Goal: Information Seeking & Learning: Find specific fact

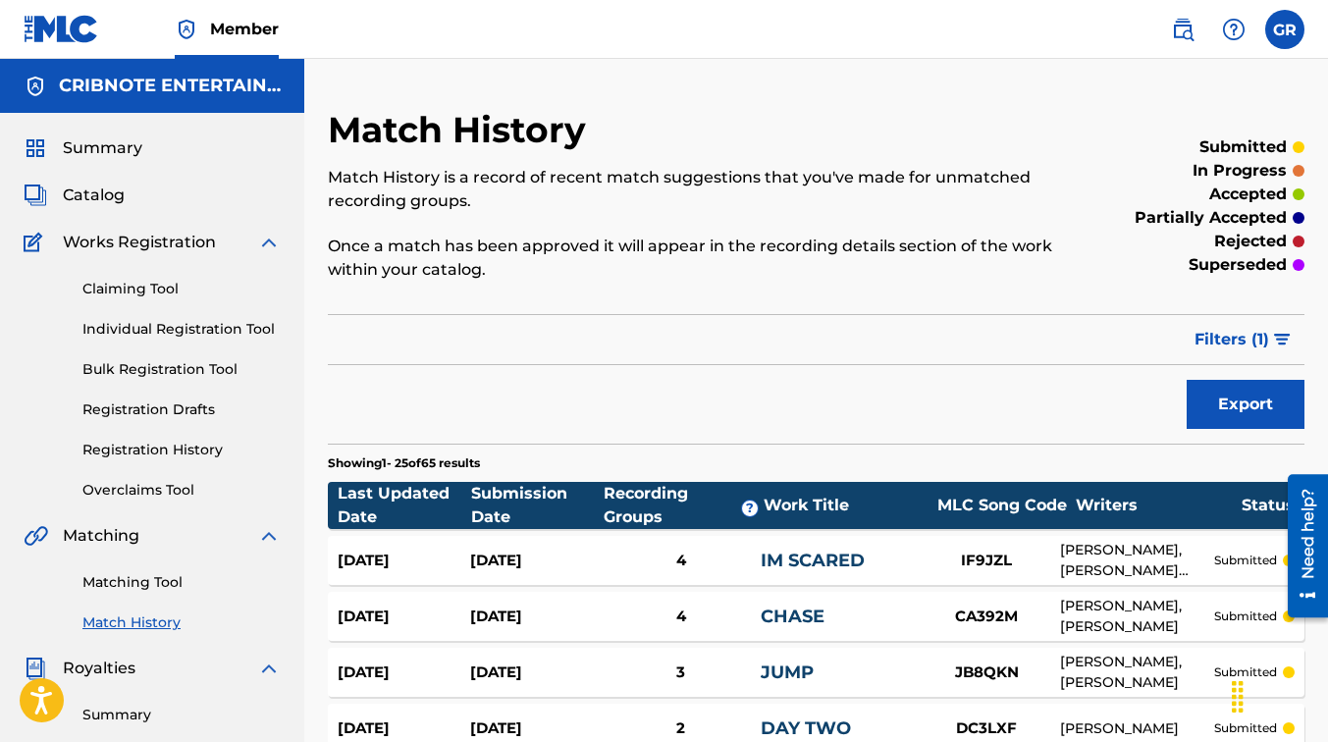
click at [105, 190] on span "Catalog" at bounding box center [94, 196] width 62 height 24
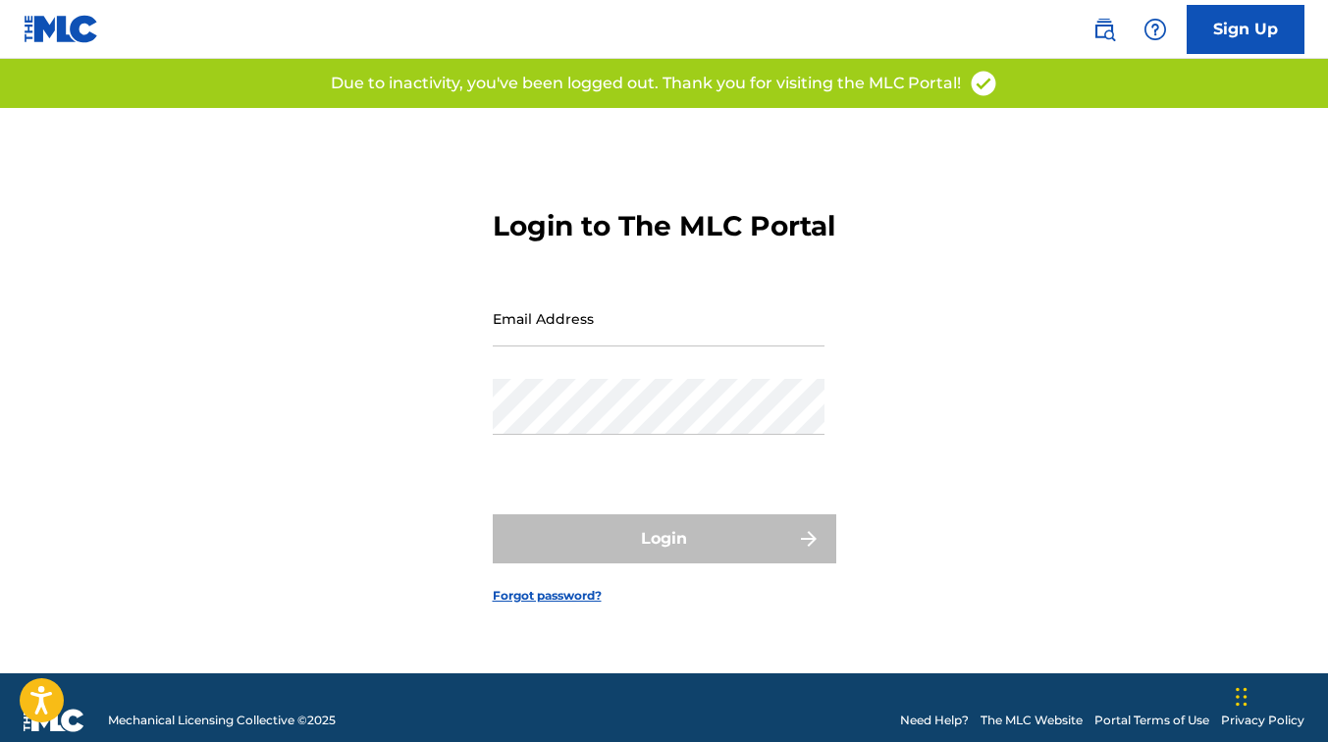
type input "[EMAIL_ADDRESS][DOMAIN_NAME]"
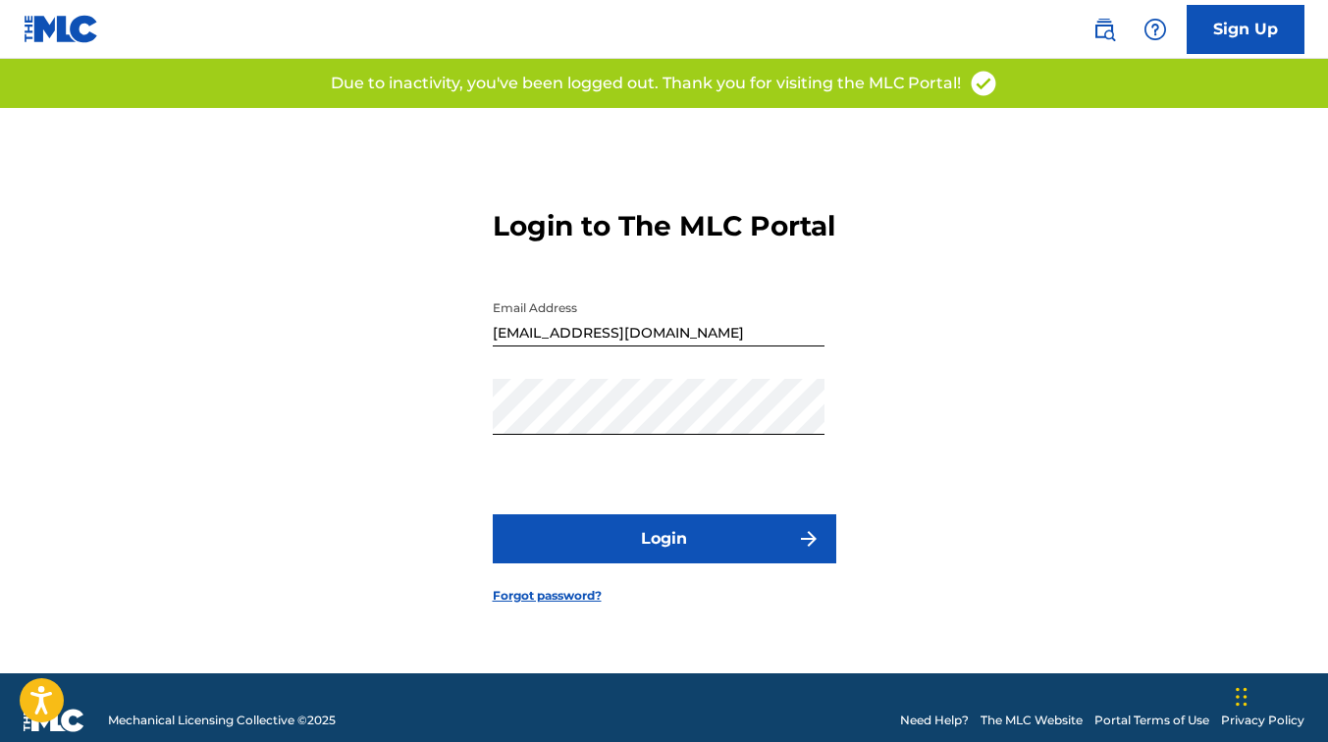
click at [617, 558] on div "Login" at bounding box center [664, 538] width 343 height 49
click at [617, 558] on button "Login" at bounding box center [664, 538] width 343 height 49
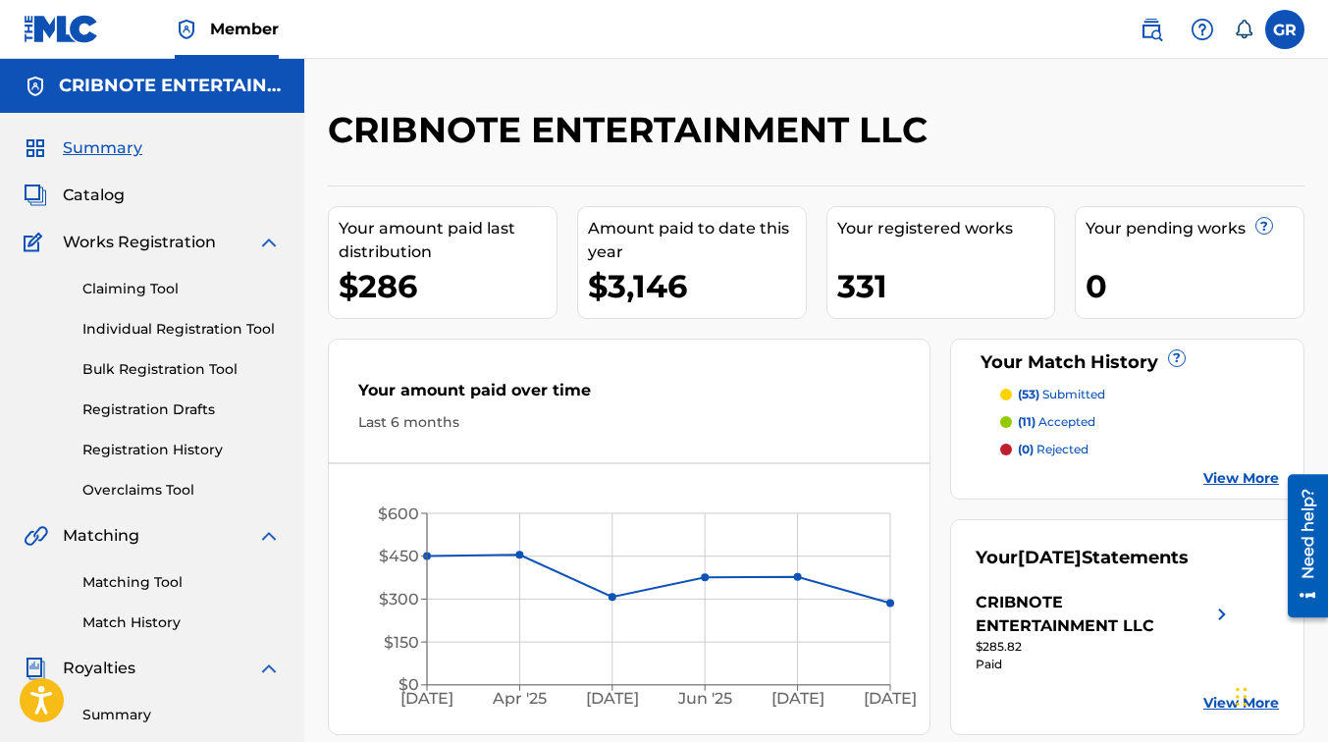
click at [79, 144] on span "Summary" at bounding box center [102, 148] width 79 height 24
click at [98, 205] on span "Catalog" at bounding box center [94, 196] width 62 height 24
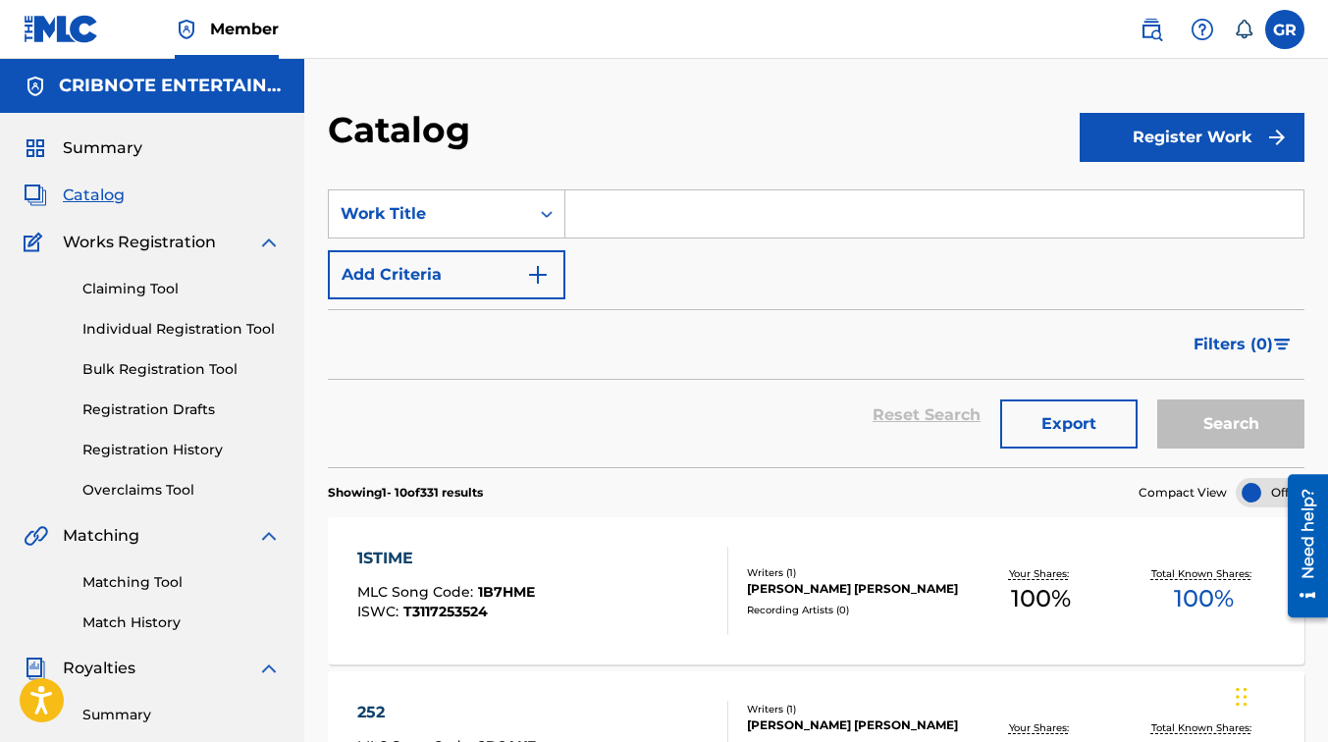
click at [646, 210] on input "Search Form" at bounding box center [934, 213] width 738 height 47
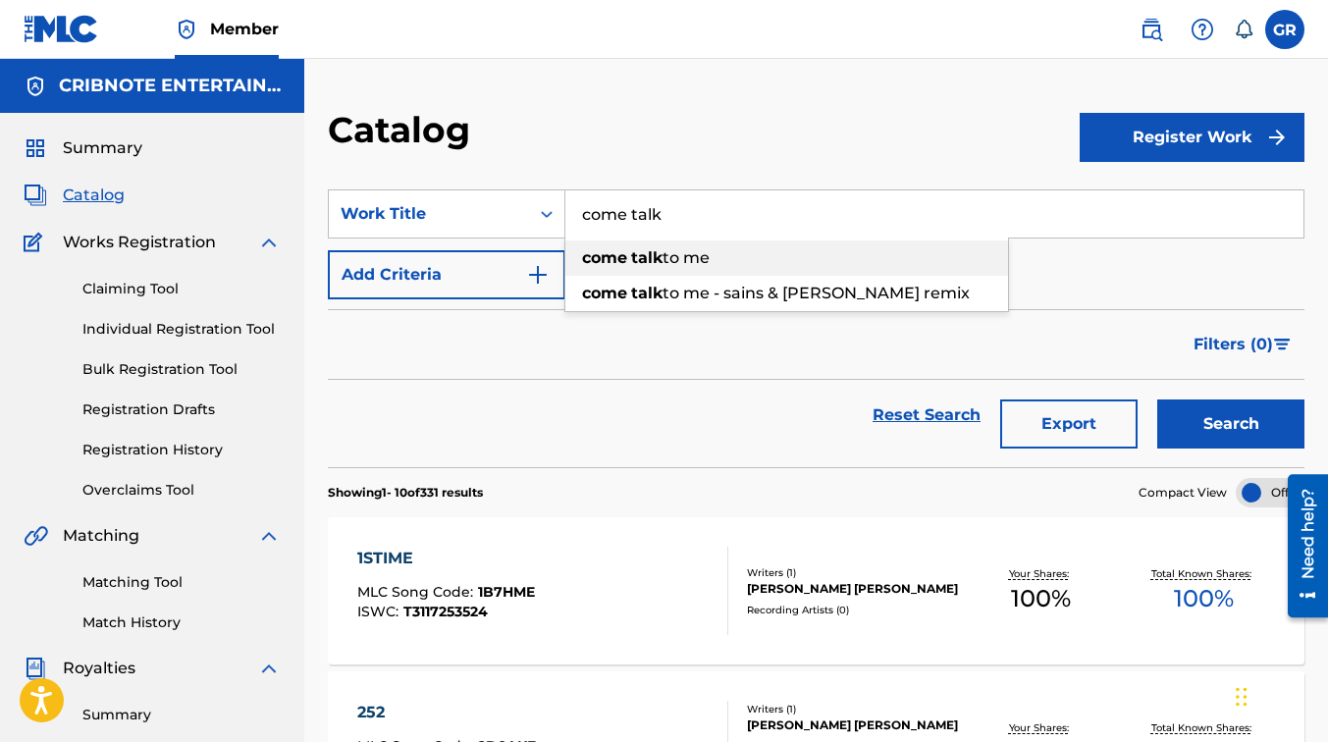
click at [698, 271] on div "come talk to me" at bounding box center [786, 257] width 443 height 35
type input "come talk to me"
click at [1157, 399] on button "Search" at bounding box center [1230, 423] width 147 height 49
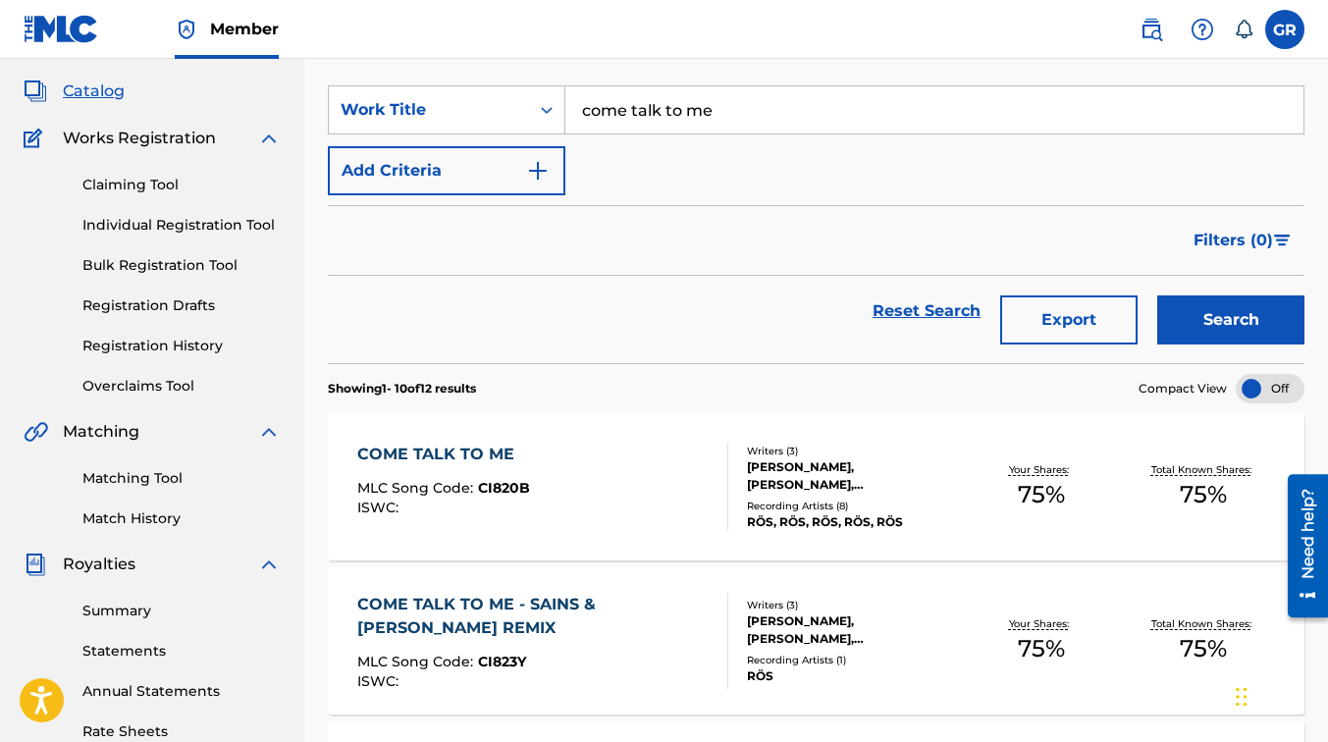
scroll to position [105, 0]
click at [670, 518] on div "COME TALK TO ME MLC Song Code : CI820B ISWC :" at bounding box center [542, 486] width 371 height 88
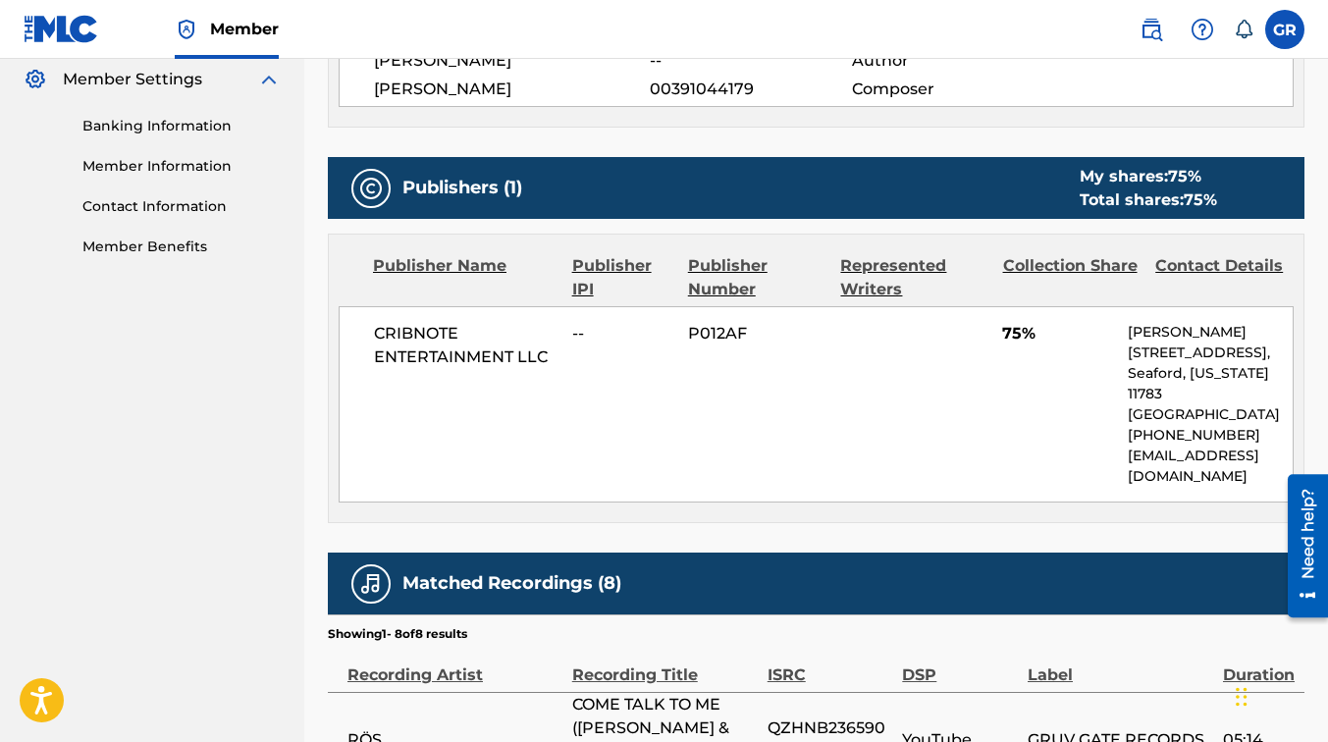
scroll to position [803, 0]
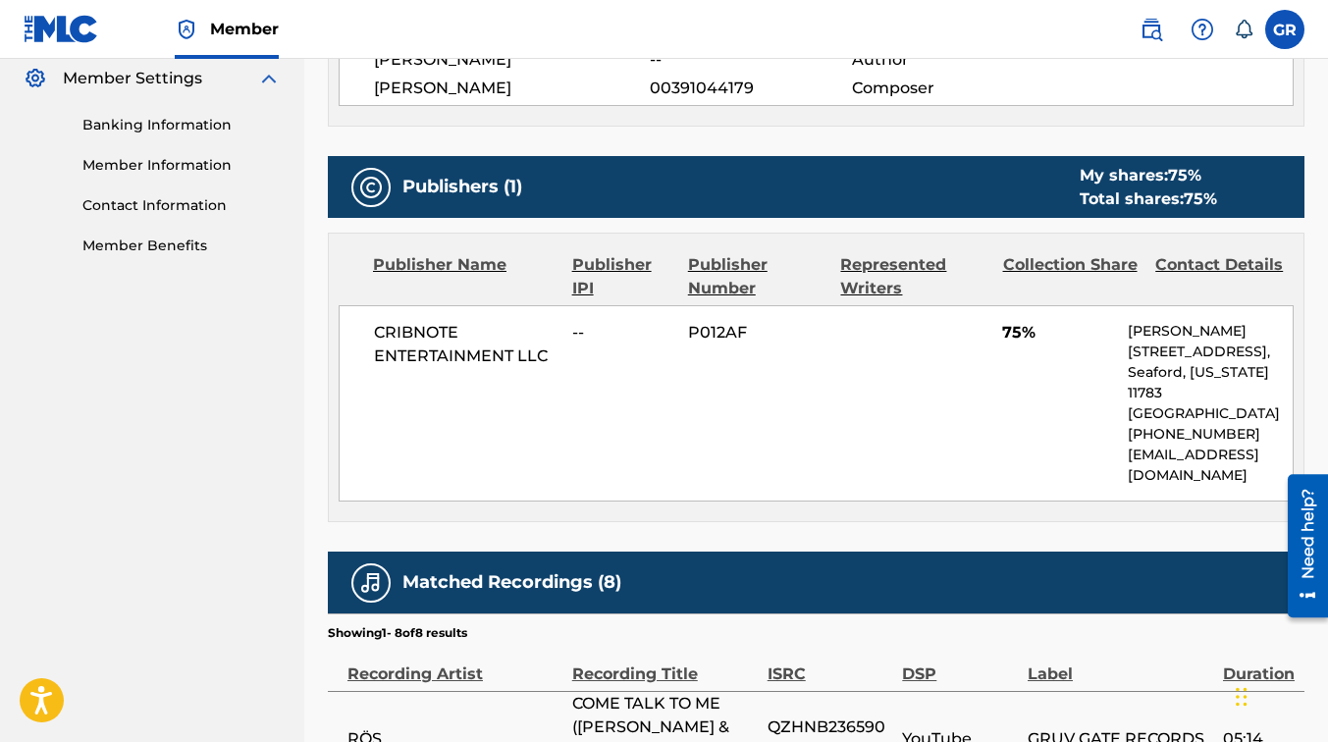
click at [1163, 613] on section "Showing 1 - 8 of 8 results" at bounding box center [816, 627] width 976 height 28
click at [468, 48] on nav "Member GR GR Grace Roca grace.cribnote@gmail.com Notification Preferences Profi…" at bounding box center [664, 29] width 1328 height 59
